Goal: Information Seeking & Learning: Learn about a topic

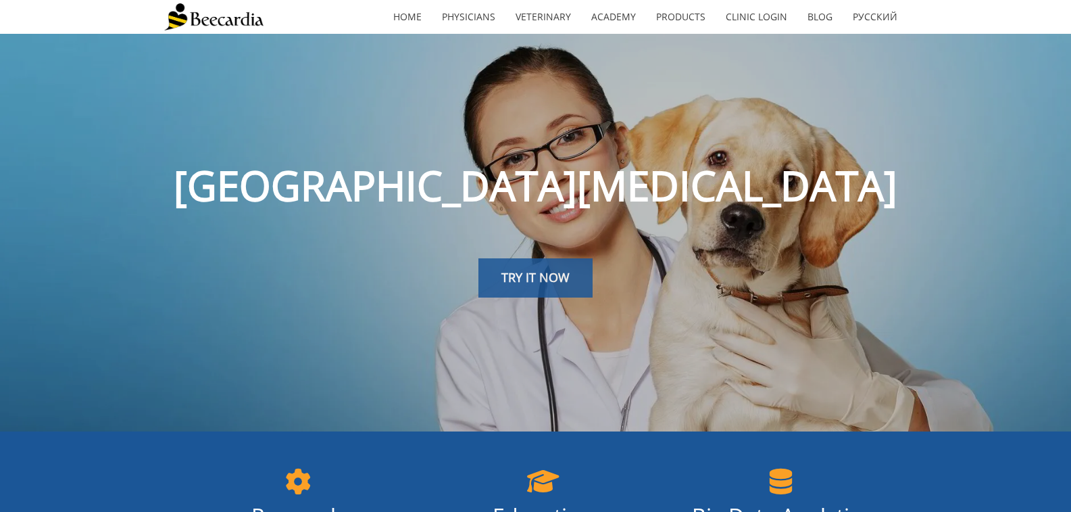
click at [541, 283] on span "TRY IT NOW" at bounding box center [535, 277] width 68 height 16
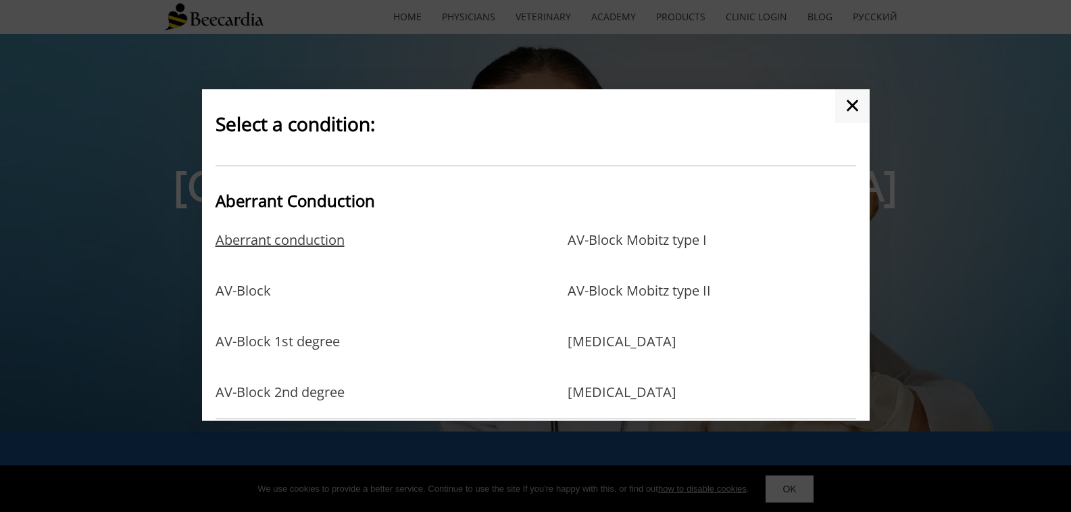
click at [320, 238] on link "Aberrant conduction" at bounding box center [280, 254] width 129 height 44
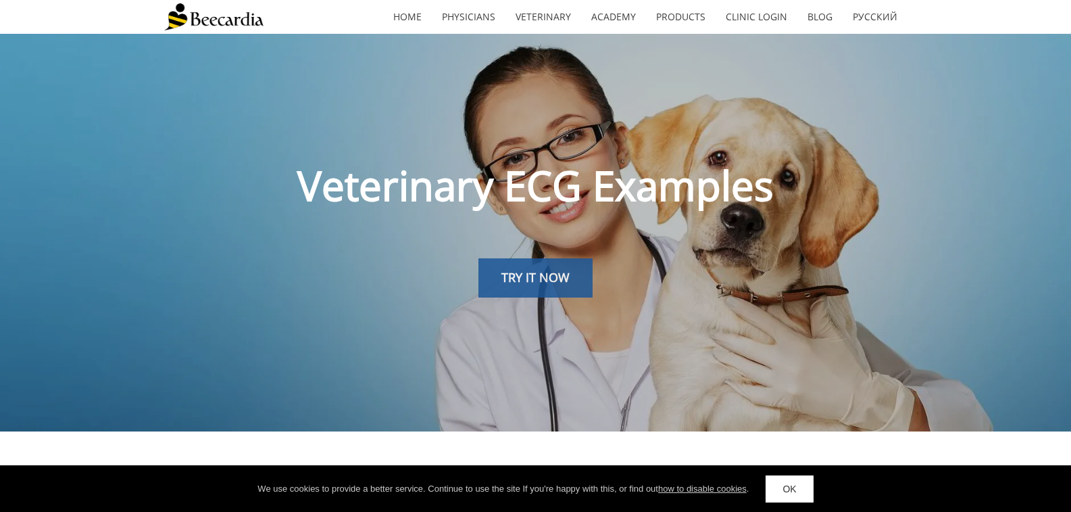
click at [533, 277] on span "TRY IT NOW" at bounding box center [535, 277] width 68 height 16
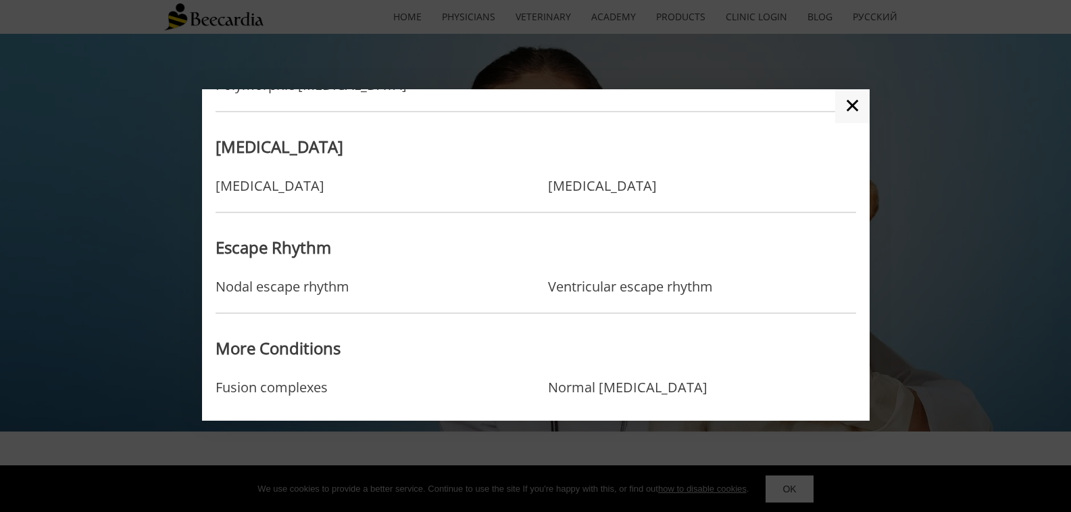
scroll to position [1161, 0]
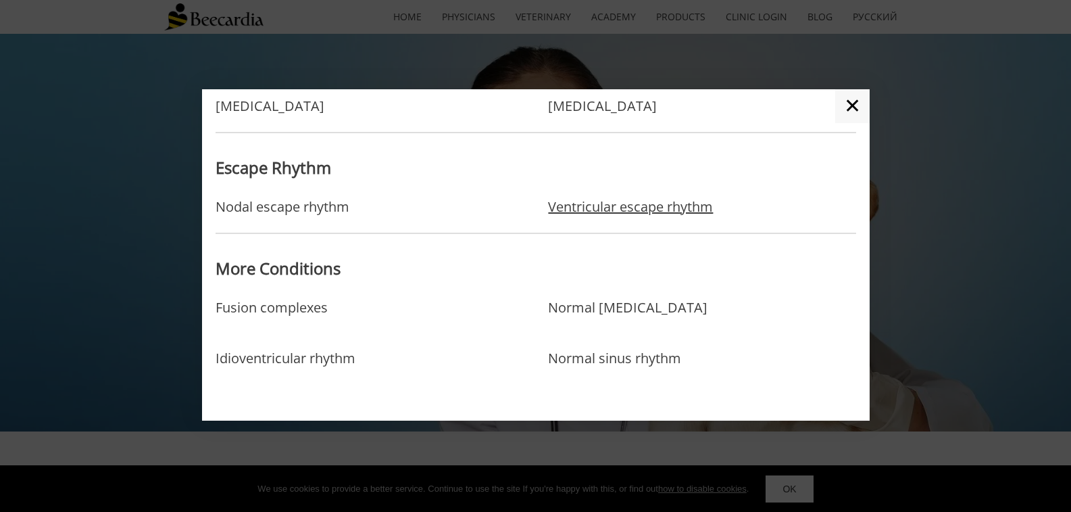
click at [591, 204] on link "Ventricular escape rhythm" at bounding box center [630, 207] width 165 height 16
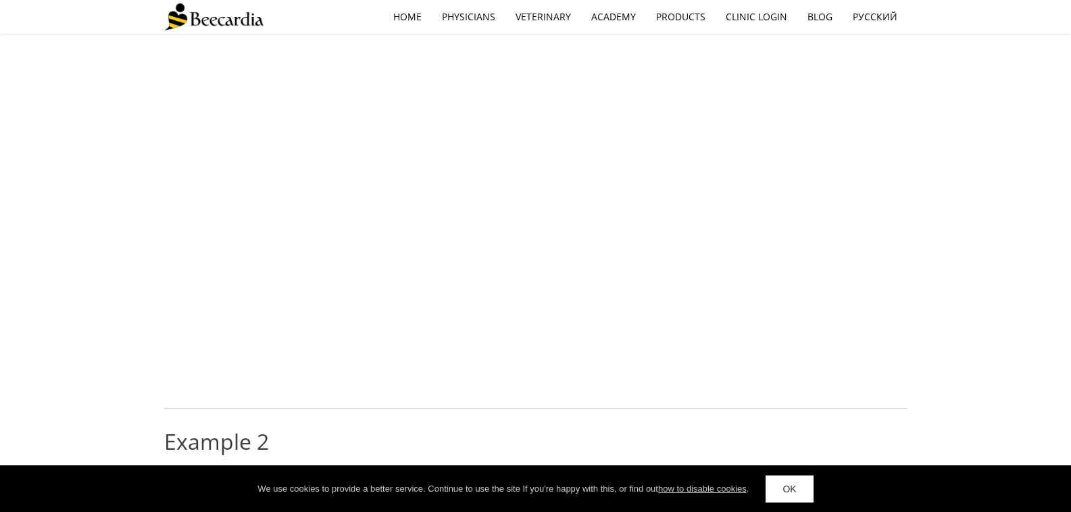
scroll to position [270, 0]
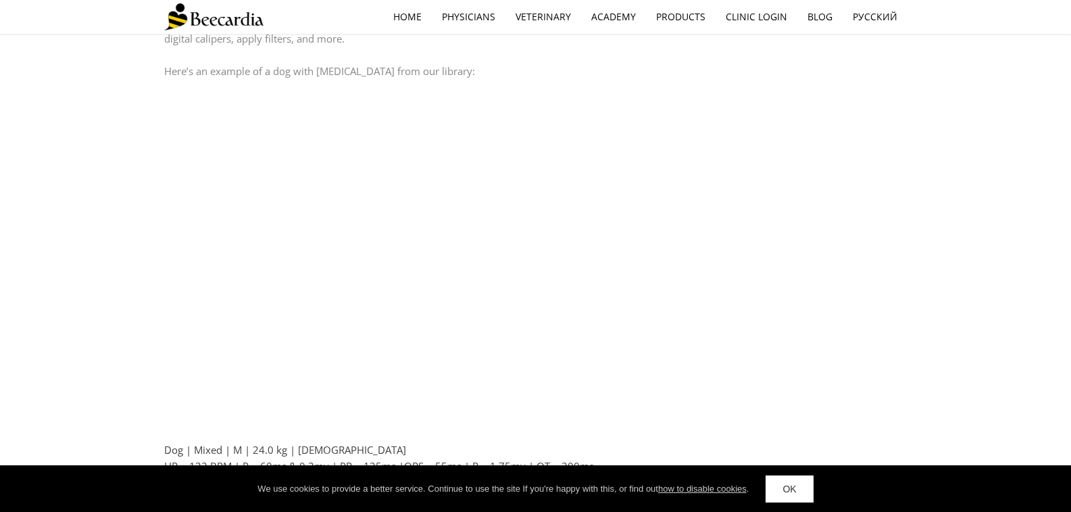
scroll to position [879, 0]
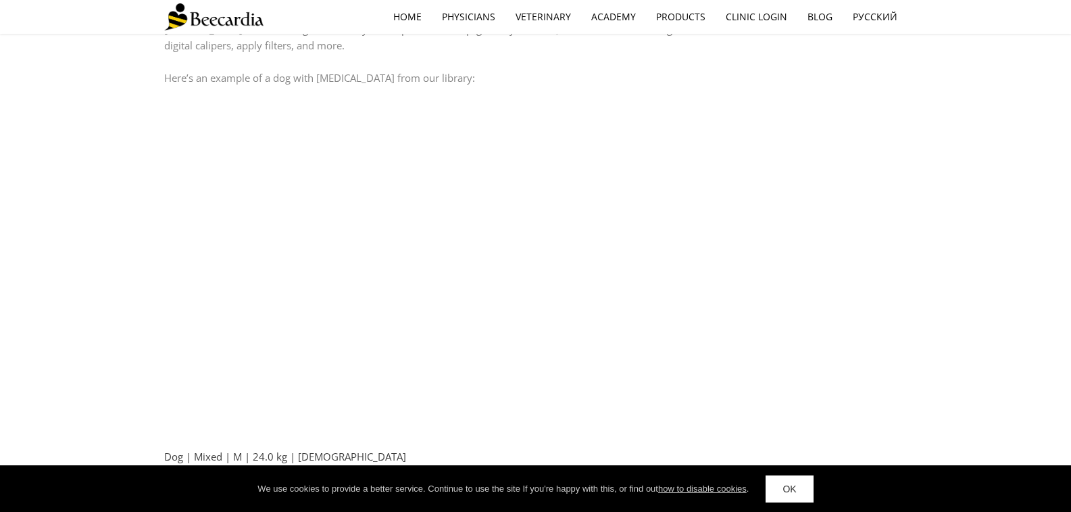
click at [229, 18] on img at bounding box center [213, 16] width 99 height 27
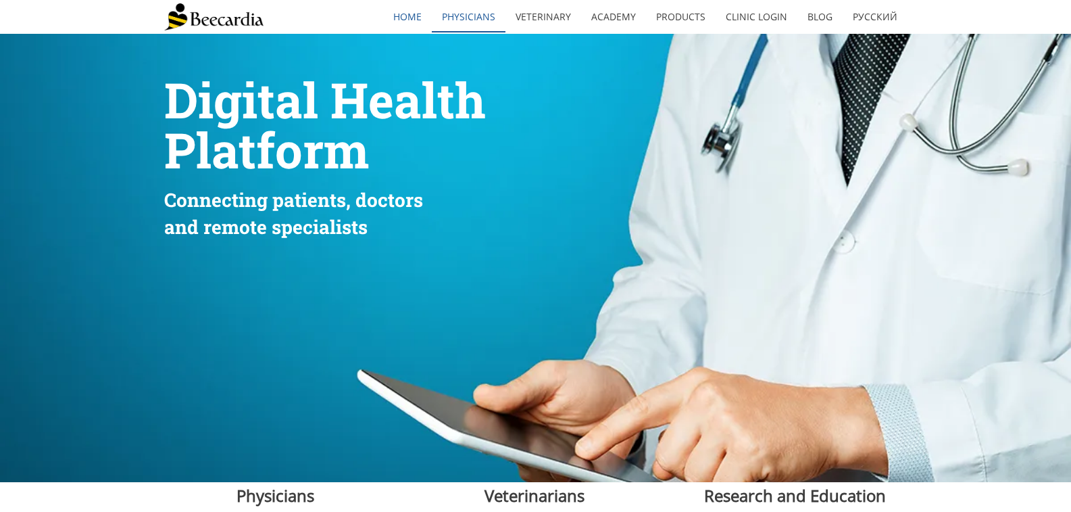
click at [477, 14] on link "Physicians" at bounding box center [469, 16] width 74 height 31
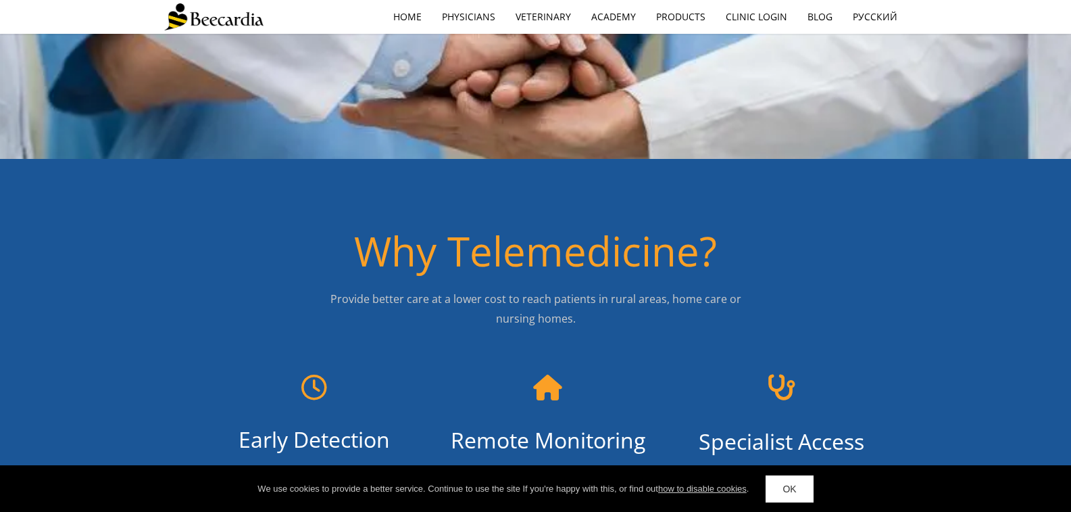
scroll to position [68, 0]
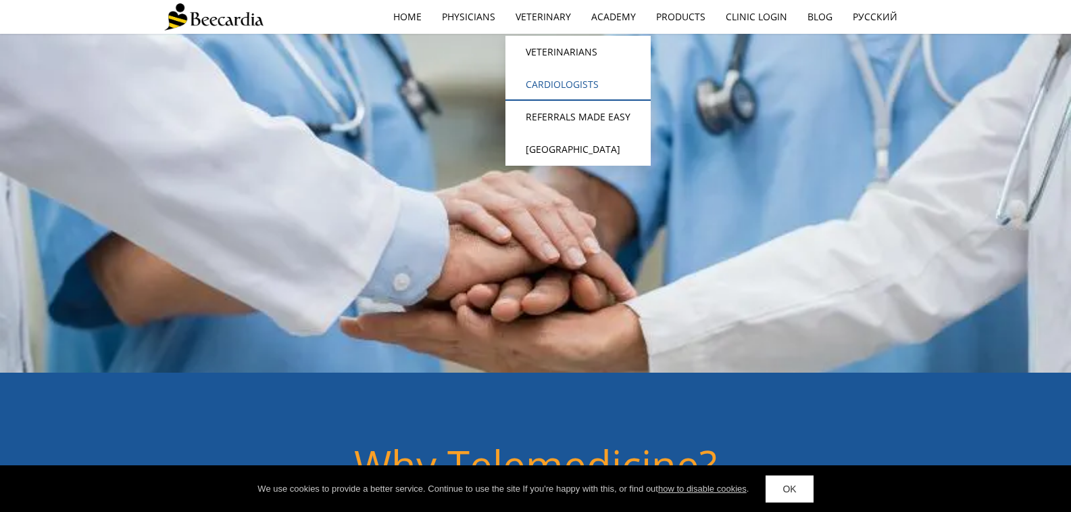
click at [549, 97] on link "Cardiologists" at bounding box center [578, 84] width 145 height 32
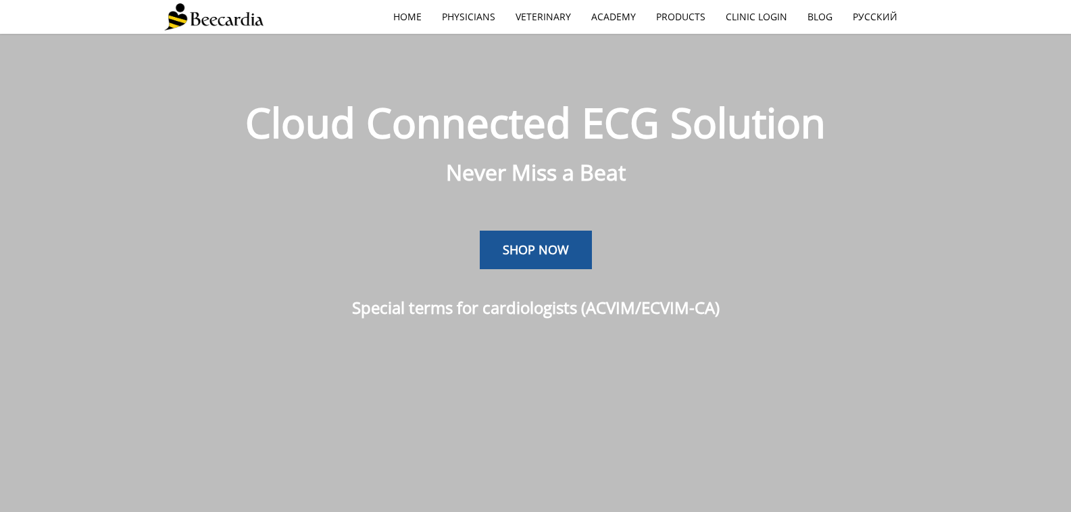
scroll to position [34, 0]
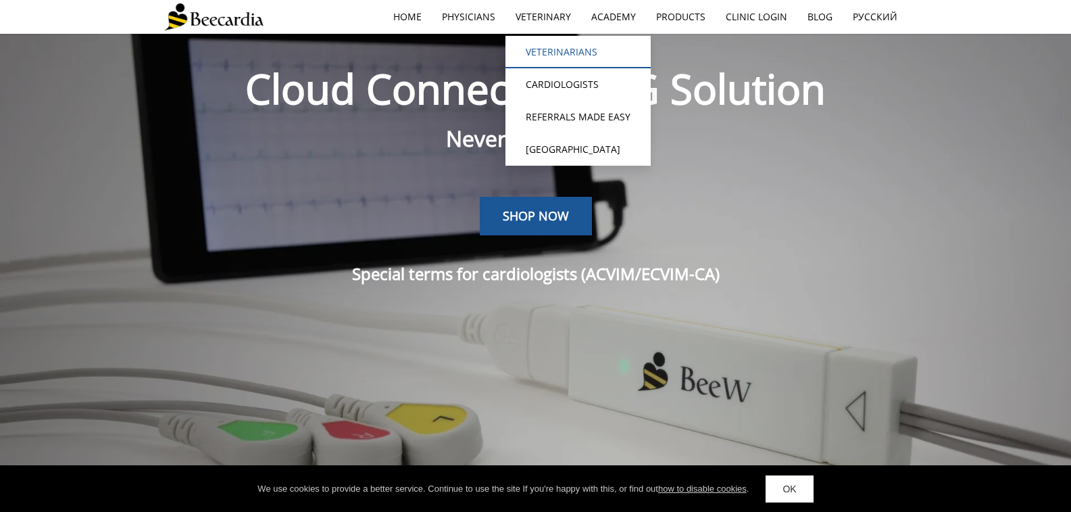
click at [539, 56] on link "Veterinarians" at bounding box center [578, 52] width 145 height 32
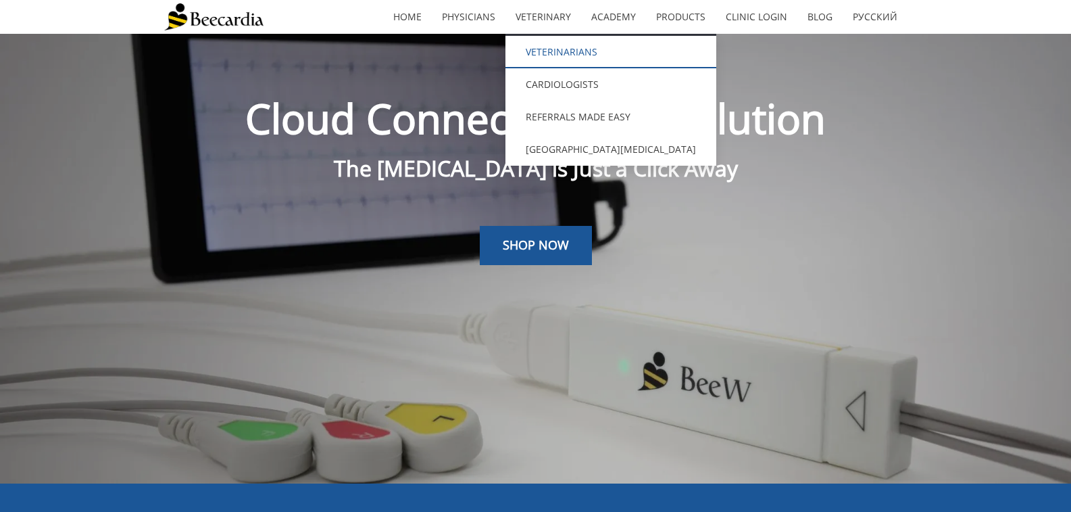
click at [535, 49] on link "Veterinarians" at bounding box center [611, 52] width 211 height 32
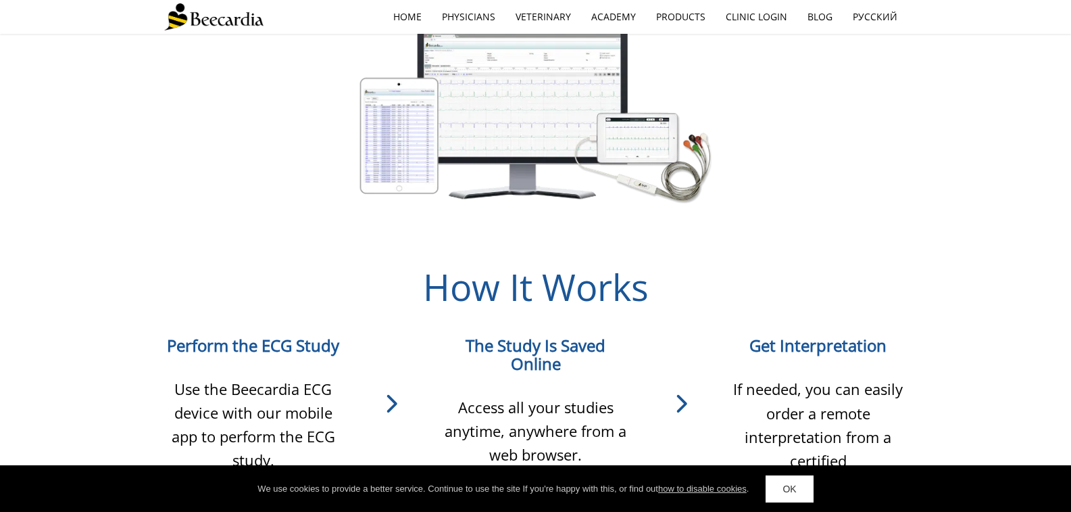
scroll to position [785, 0]
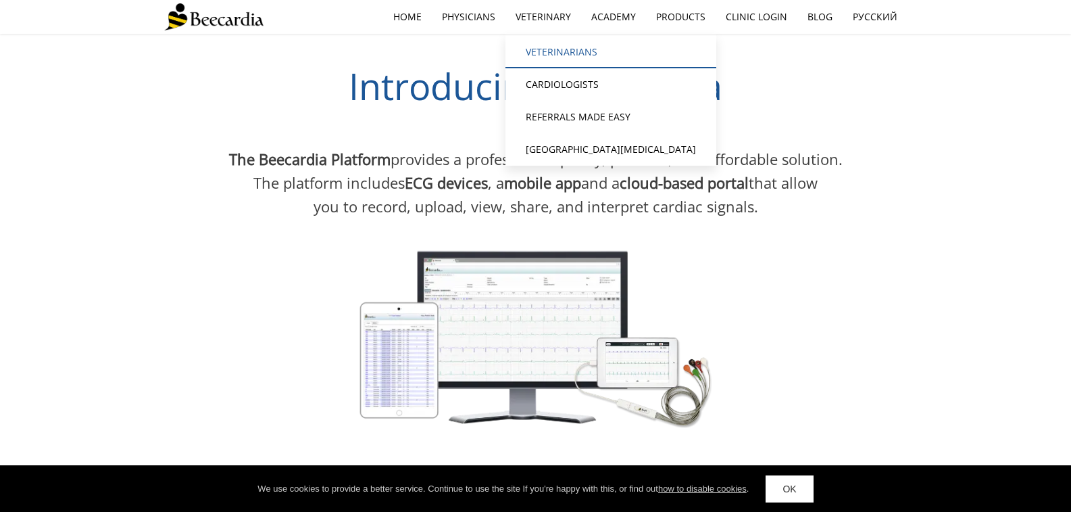
click at [545, 43] on link "Veterinarians" at bounding box center [611, 52] width 211 height 32
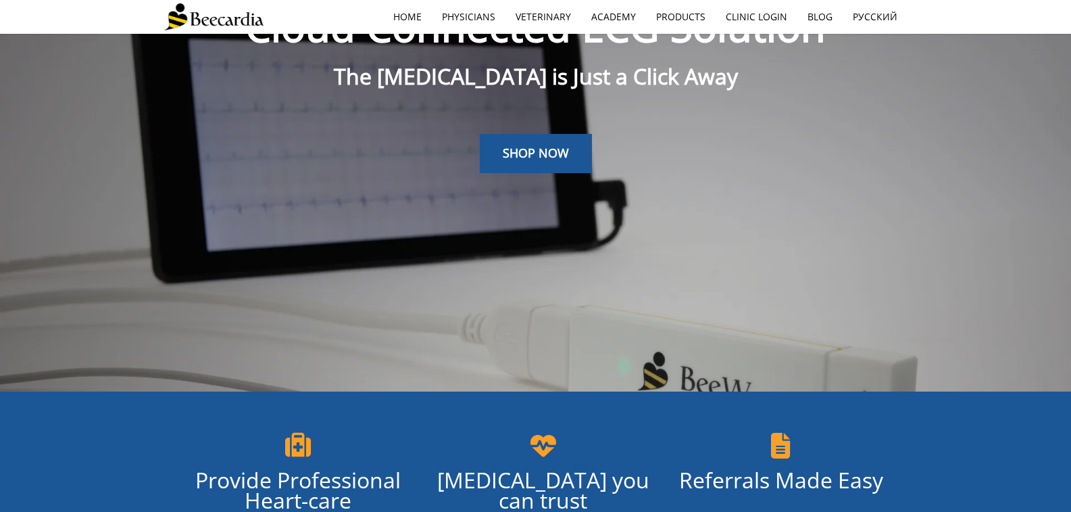
scroll to position [270, 0]
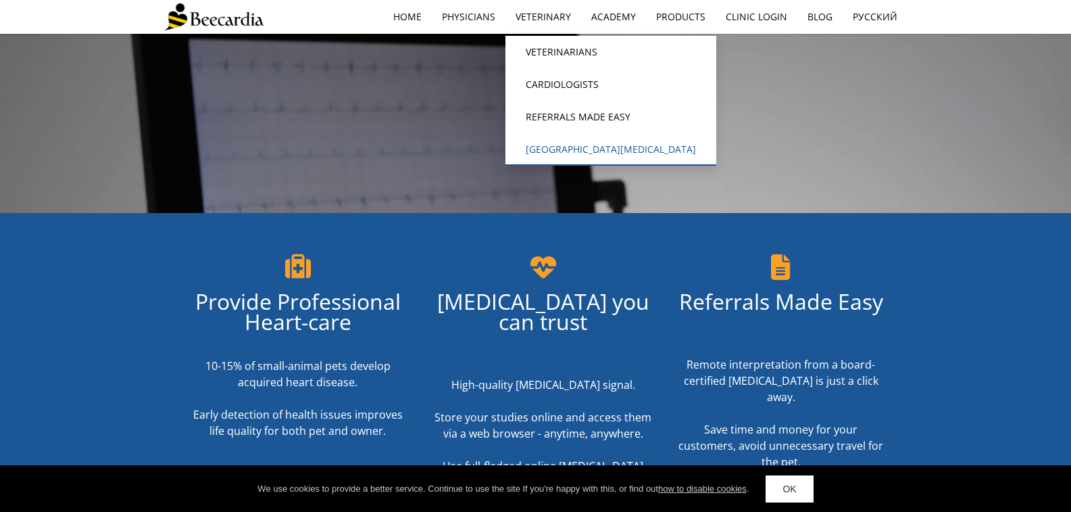
click at [562, 142] on link "[GEOGRAPHIC_DATA]" at bounding box center [611, 149] width 211 height 32
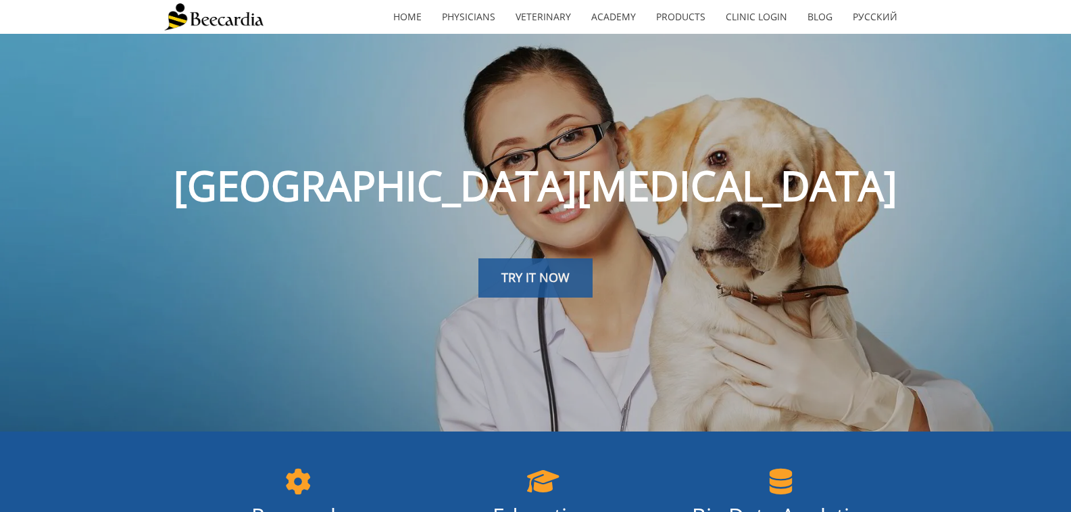
click at [515, 271] on span "TRY IT NOW" at bounding box center [535, 277] width 68 height 16
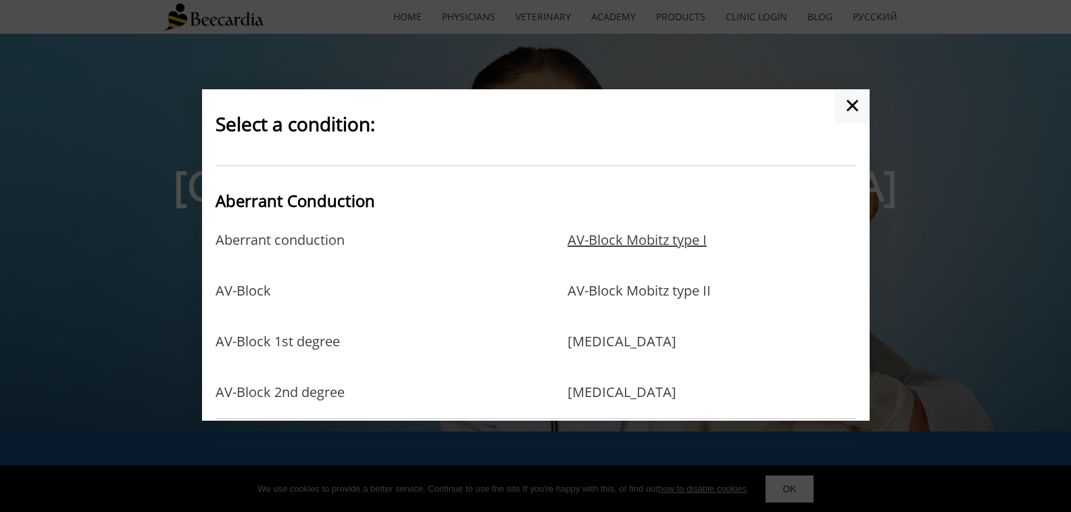
click at [640, 245] on link "AV-Block Mobitz type I" at bounding box center [637, 254] width 139 height 44
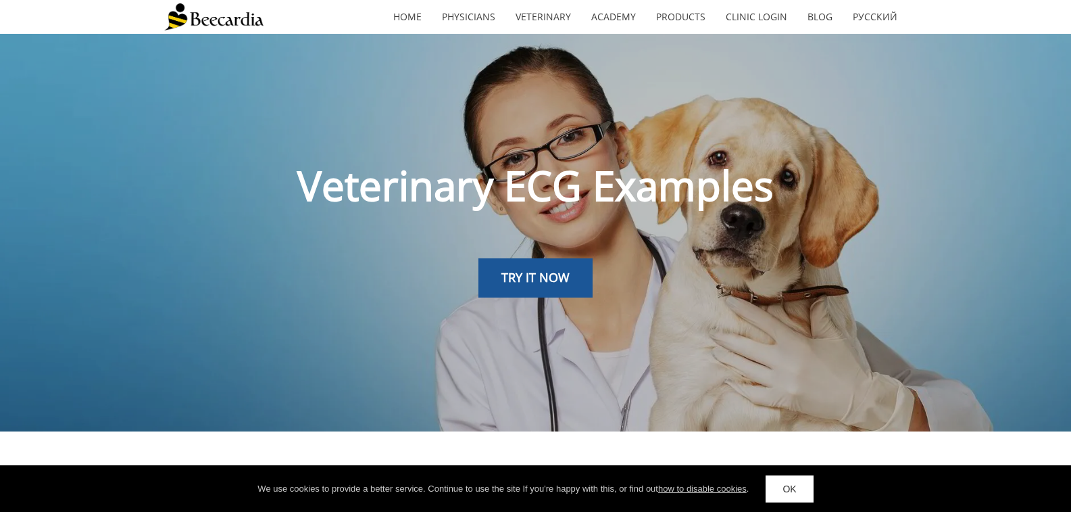
click at [781, 493] on link "OK" at bounding box center [789, 488] width 47 height 27
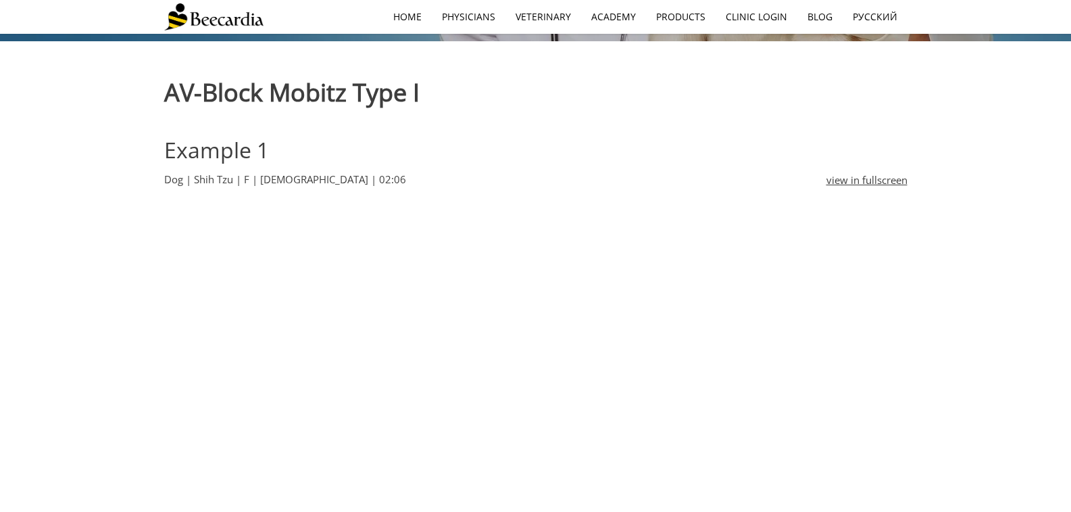
scroll to position [608, 0]
